Goal: Check status

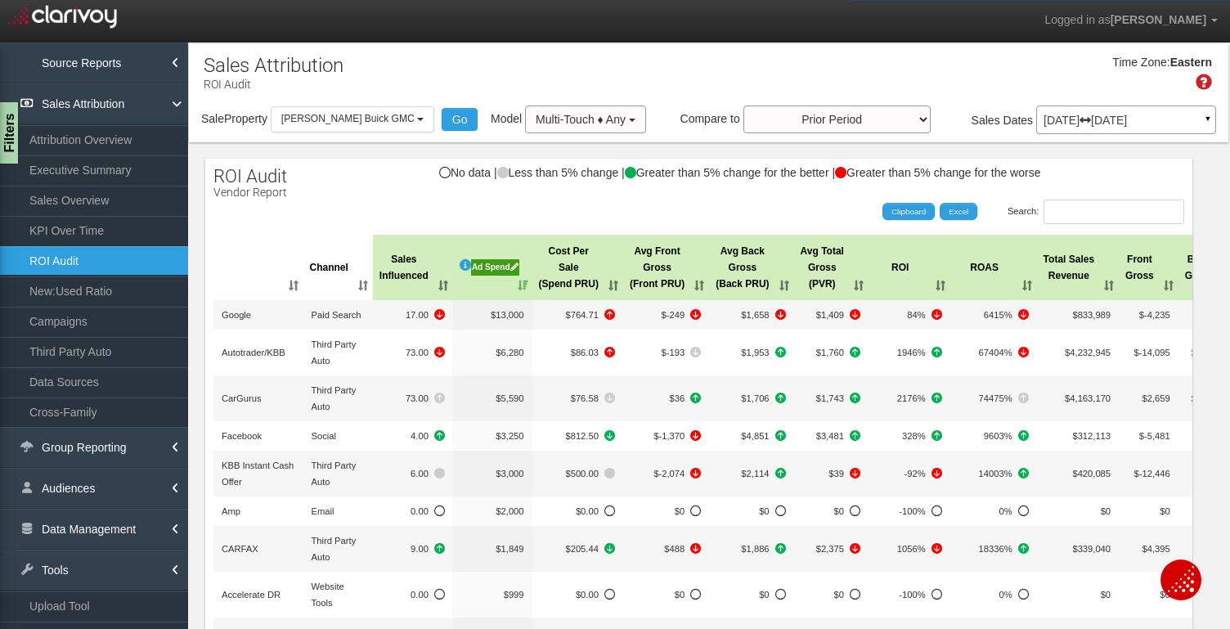
select select "object:60794"
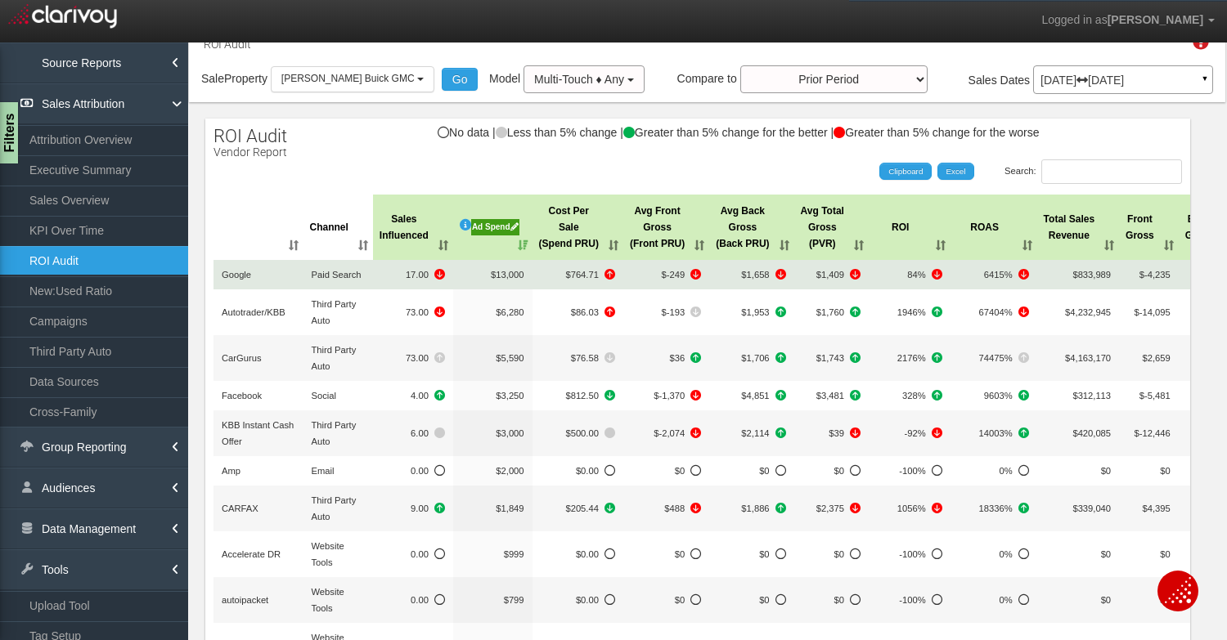
scroll to position [36, 0]
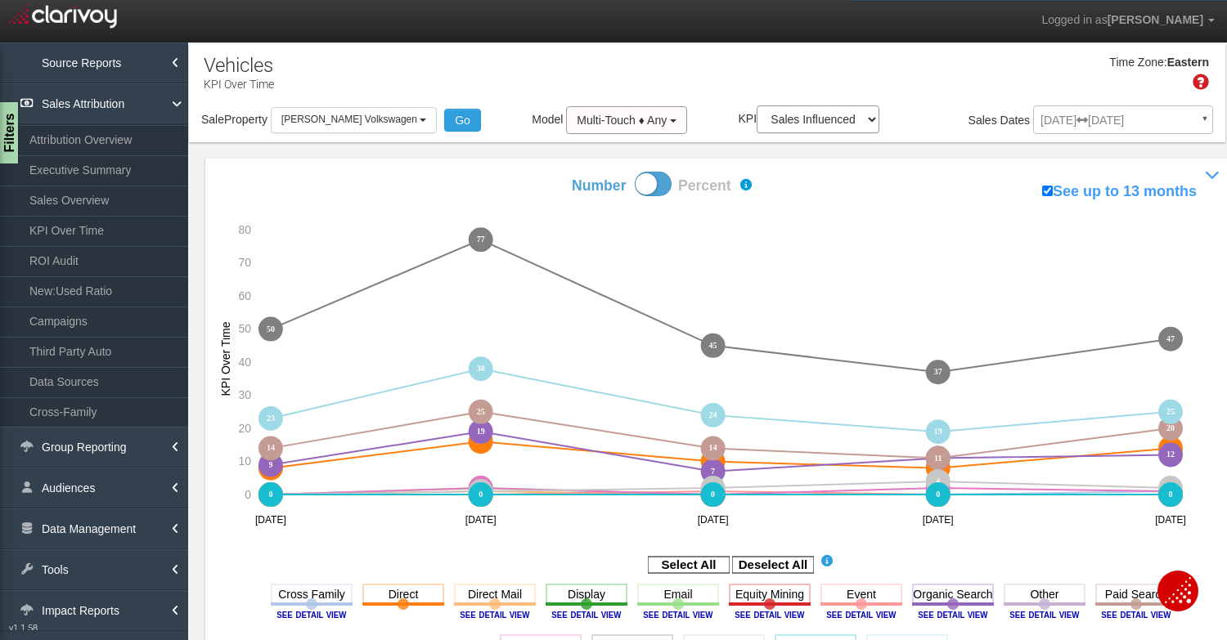
select select "object:4511"
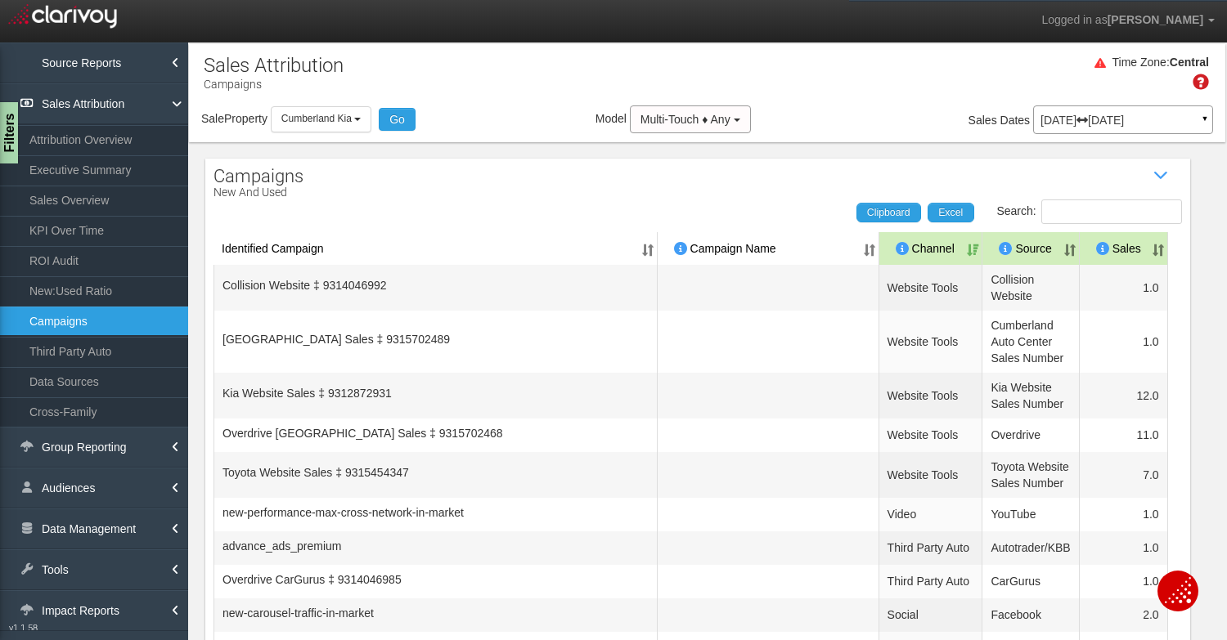
select select "object:3665"
